Goal: Information Seeking & Learning: Learn about a topic

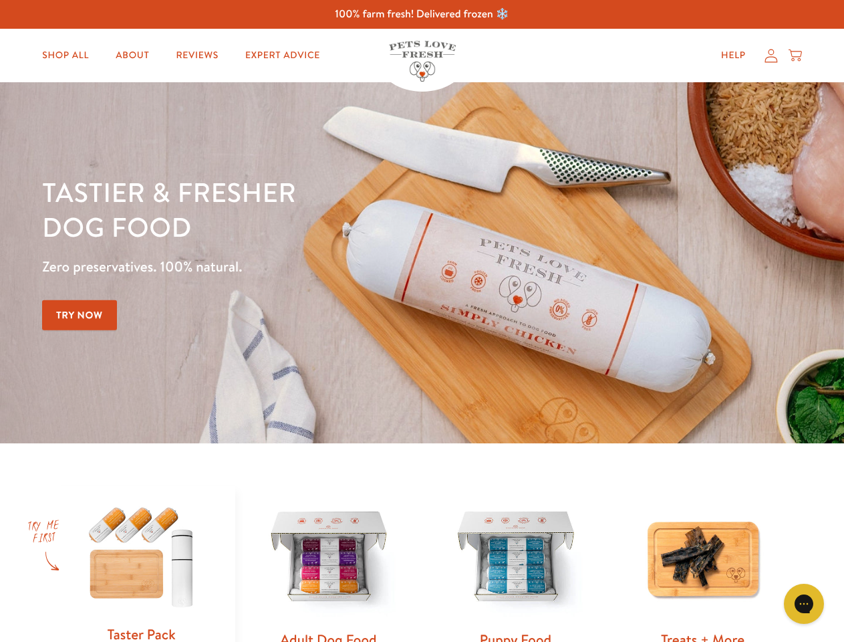
click at [422, 321] on div "Tastier & fresher dog food Zero preservatives. 100% natural. Try Now" at bounding box center [295, 262] width 507 height 176
click at [804, 604] on icon "Gorgias live chat" at bounding box center [804, 603] width 13 height 13
